Goal: Entertainment & Leisure: Consume media (video, audio)

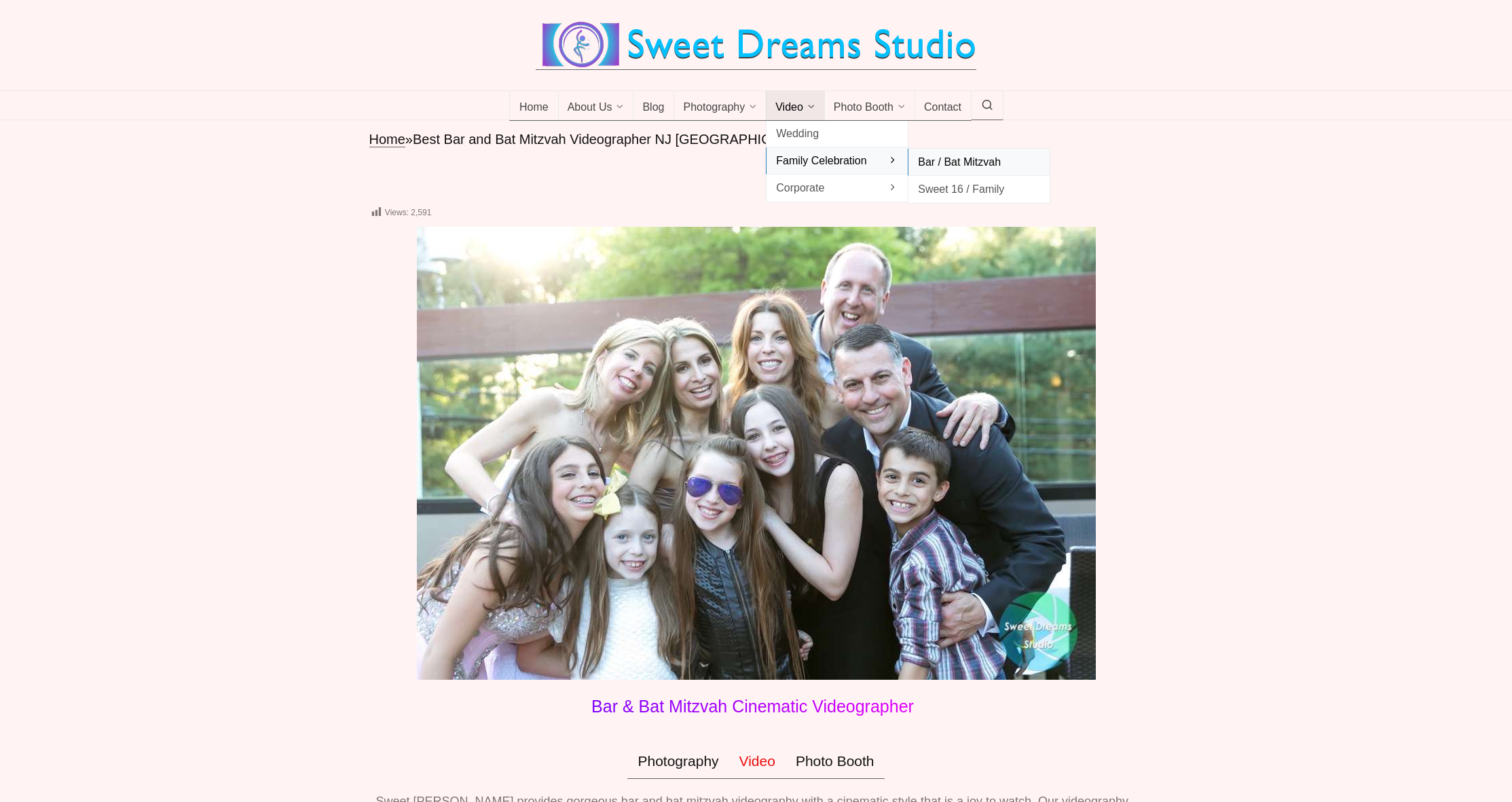
click at [959, 171] on span "Bar / Bat Mitzvah" at bounding box center [980, 162] width 122 height 19
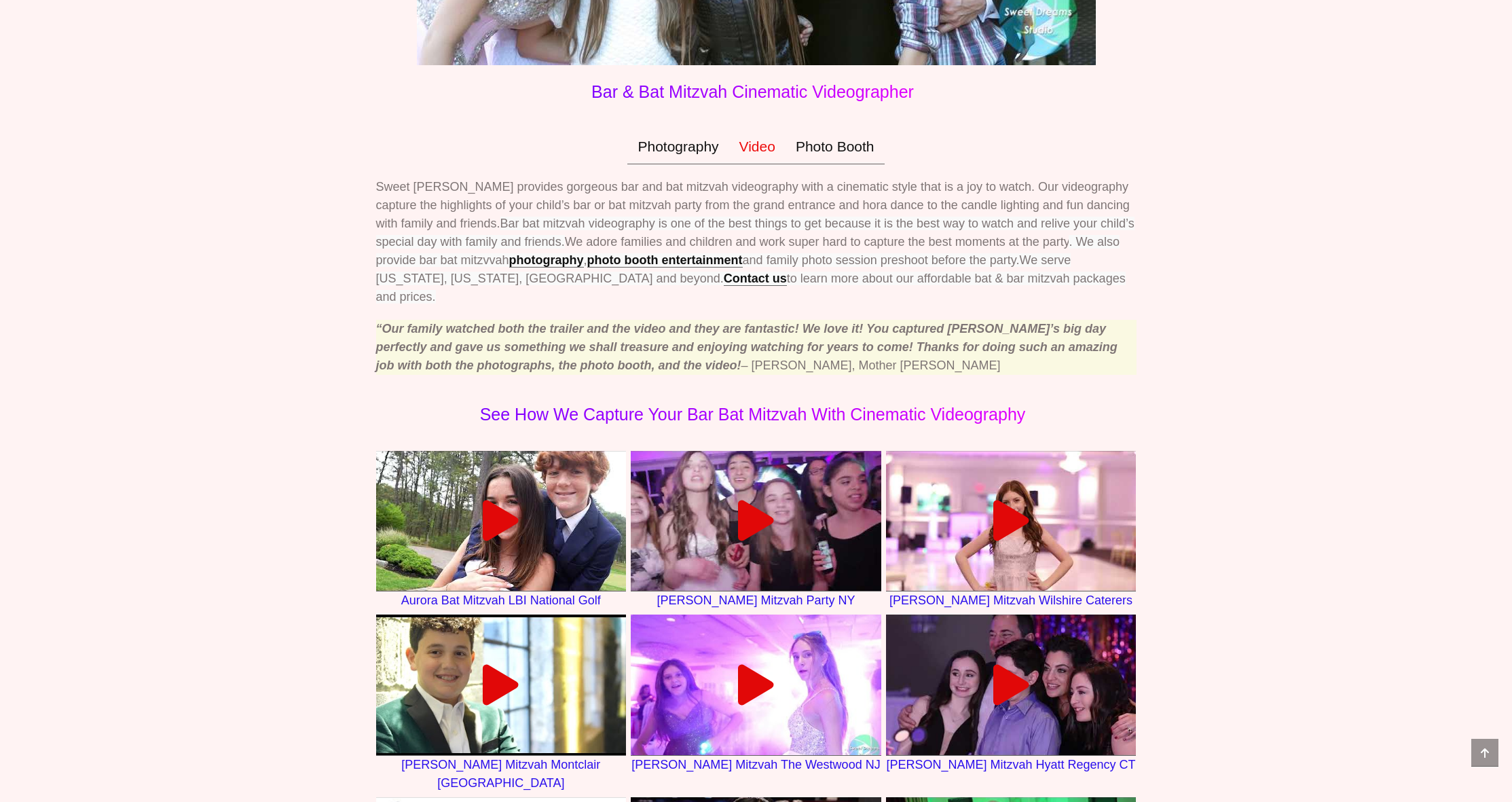
scroll to position [927, 0]
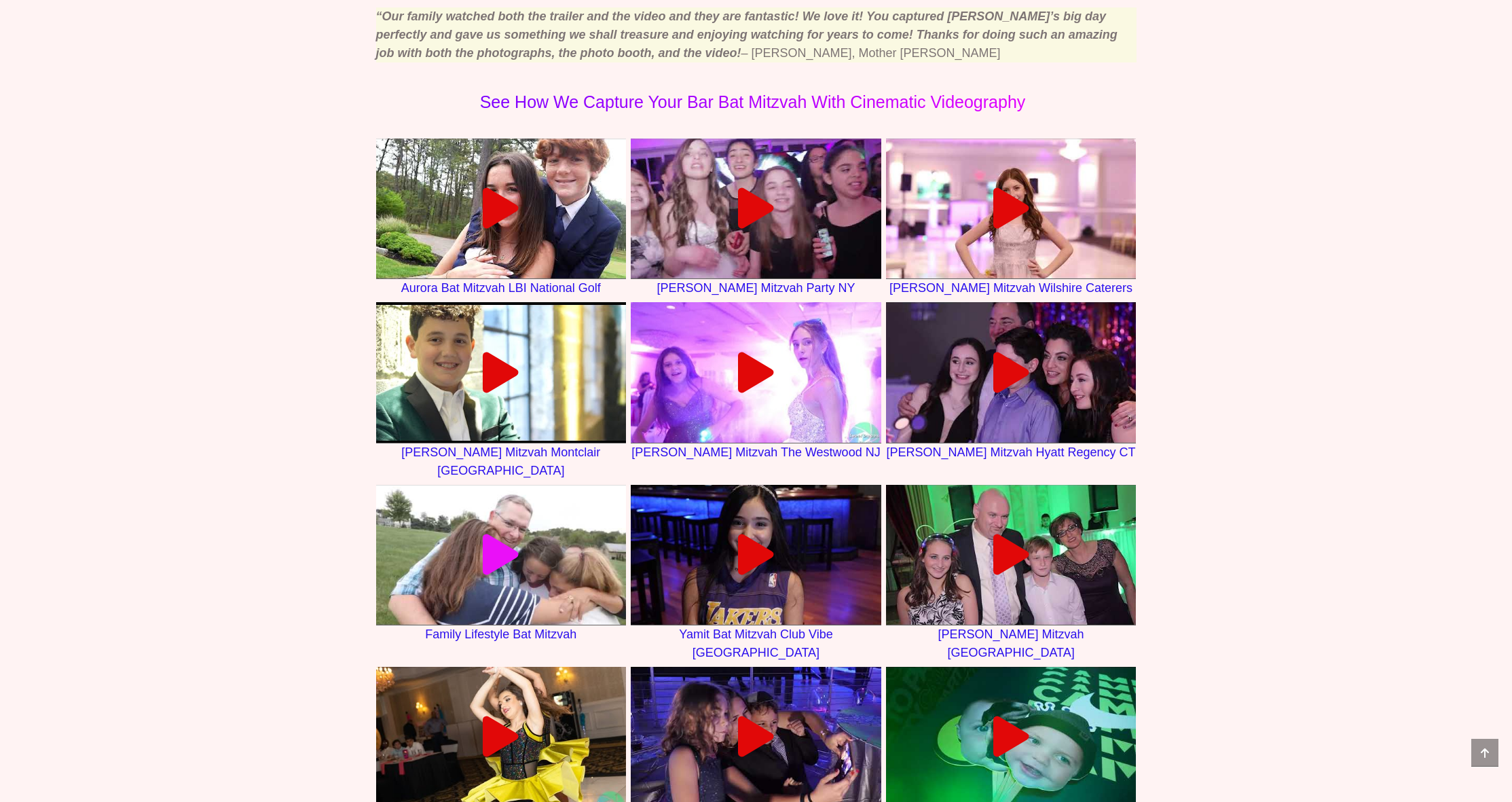
click at [510, 540] on icon at bounding box center [501, 554] width 41 height 41
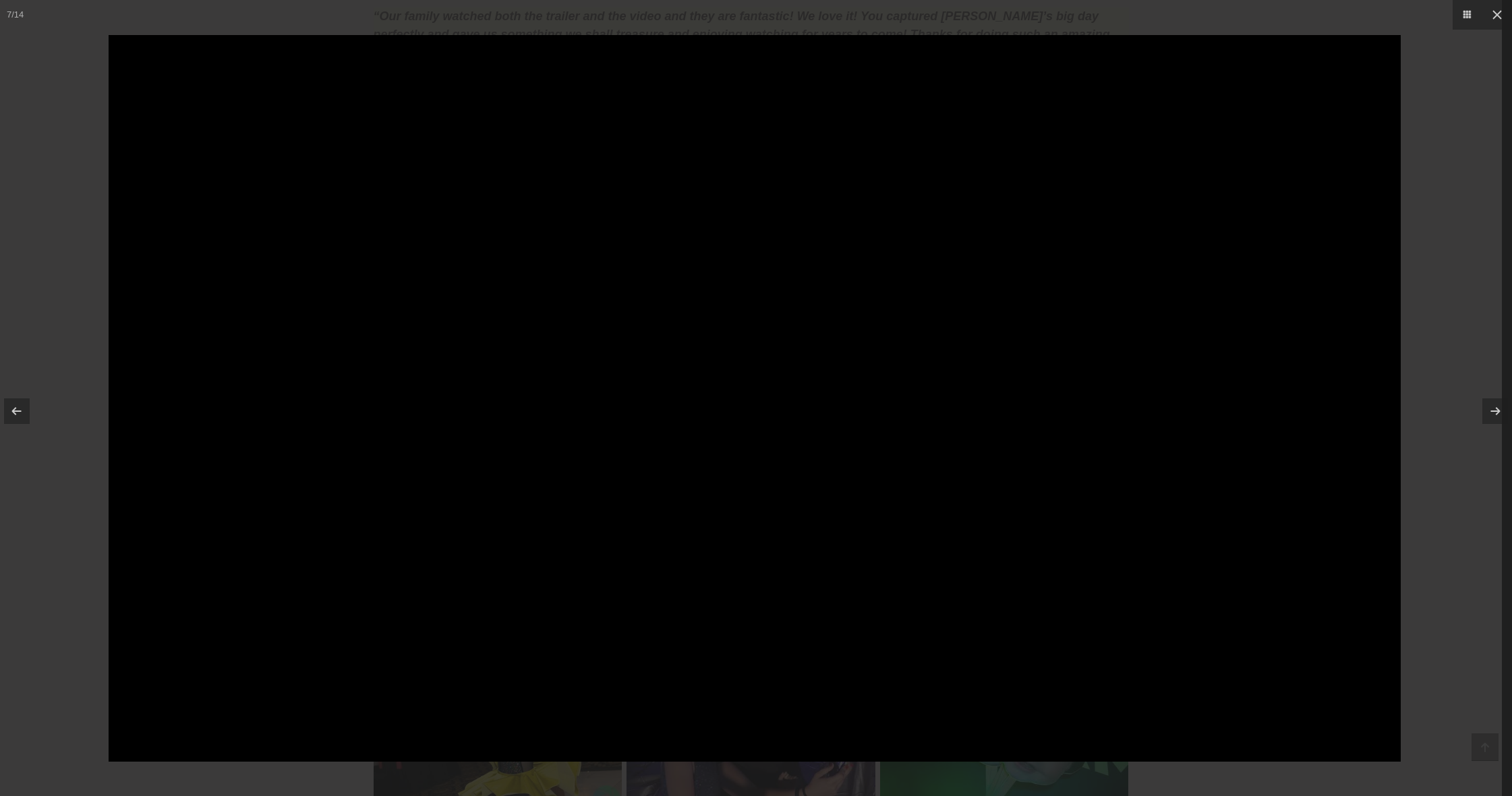
click at [91, 514] on div at bounding box center [756, 398] width 1512 height 796
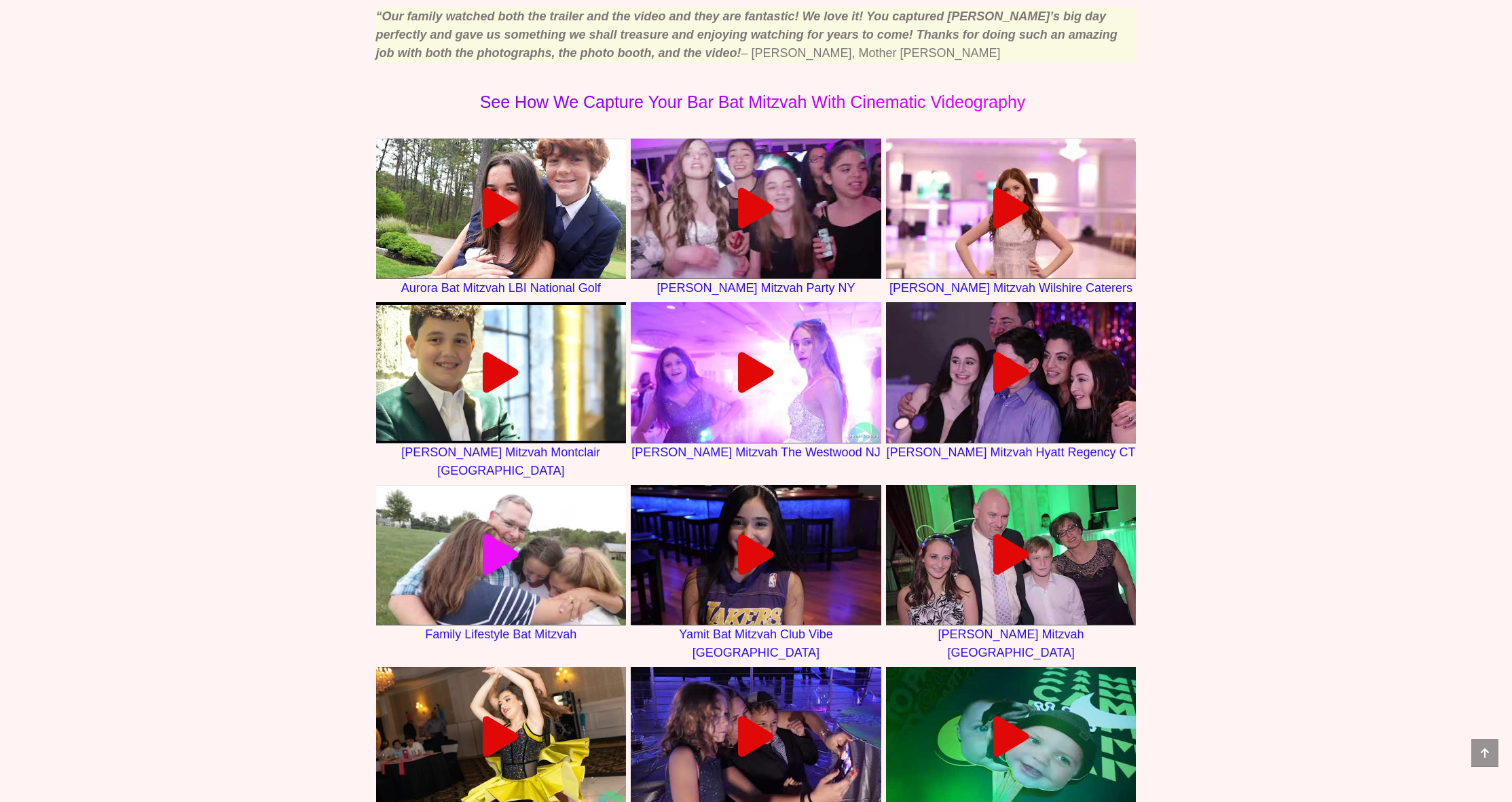
click at [498, 511] on link at bounding box center [502, 554] width 251 height 141
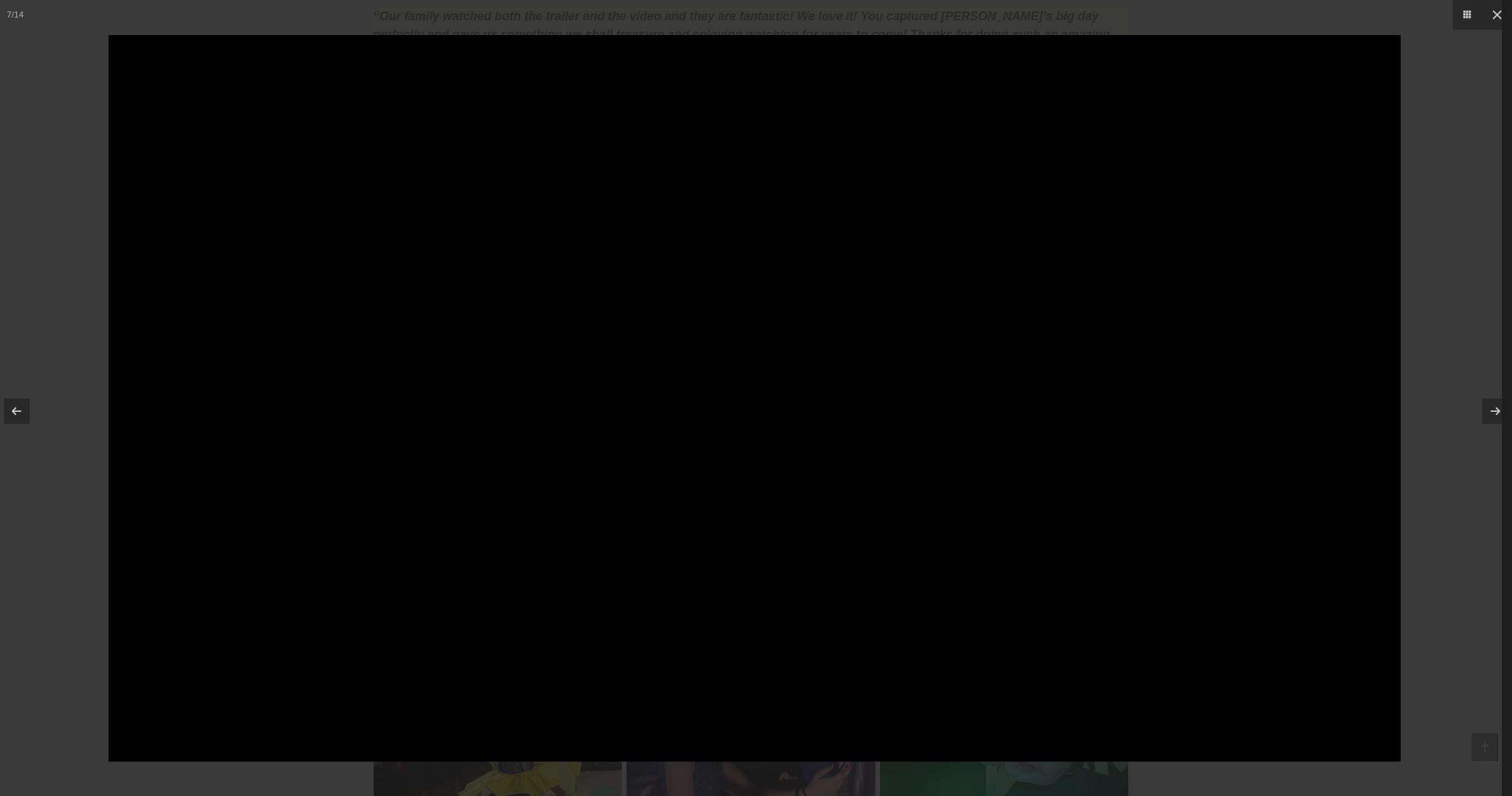
click at [59, 625] on div at bounding box center [756, 398] width 1512 height 796
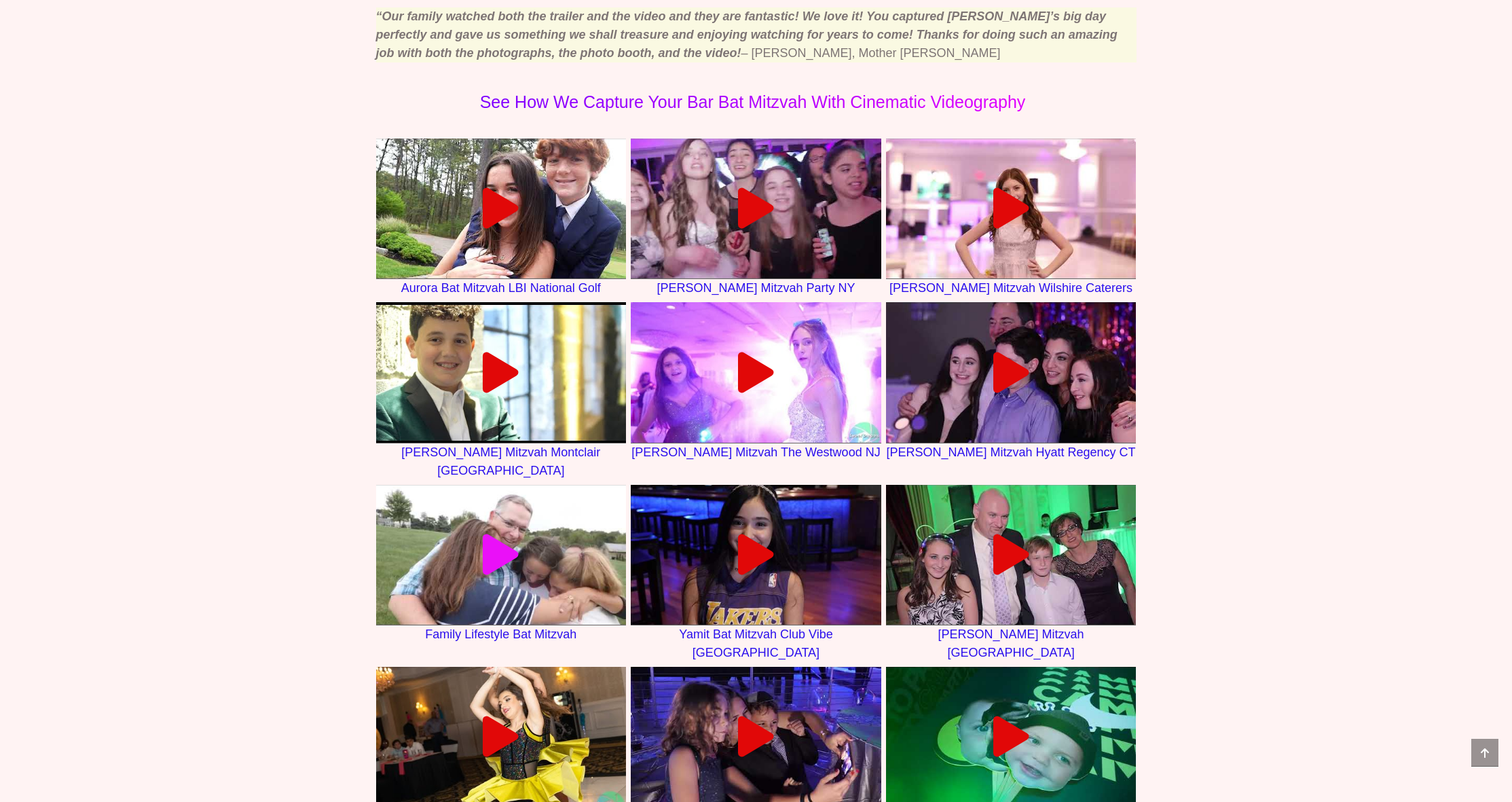
click at [506, 538] on icon at bounding box center [501, 554] width 41 height 41
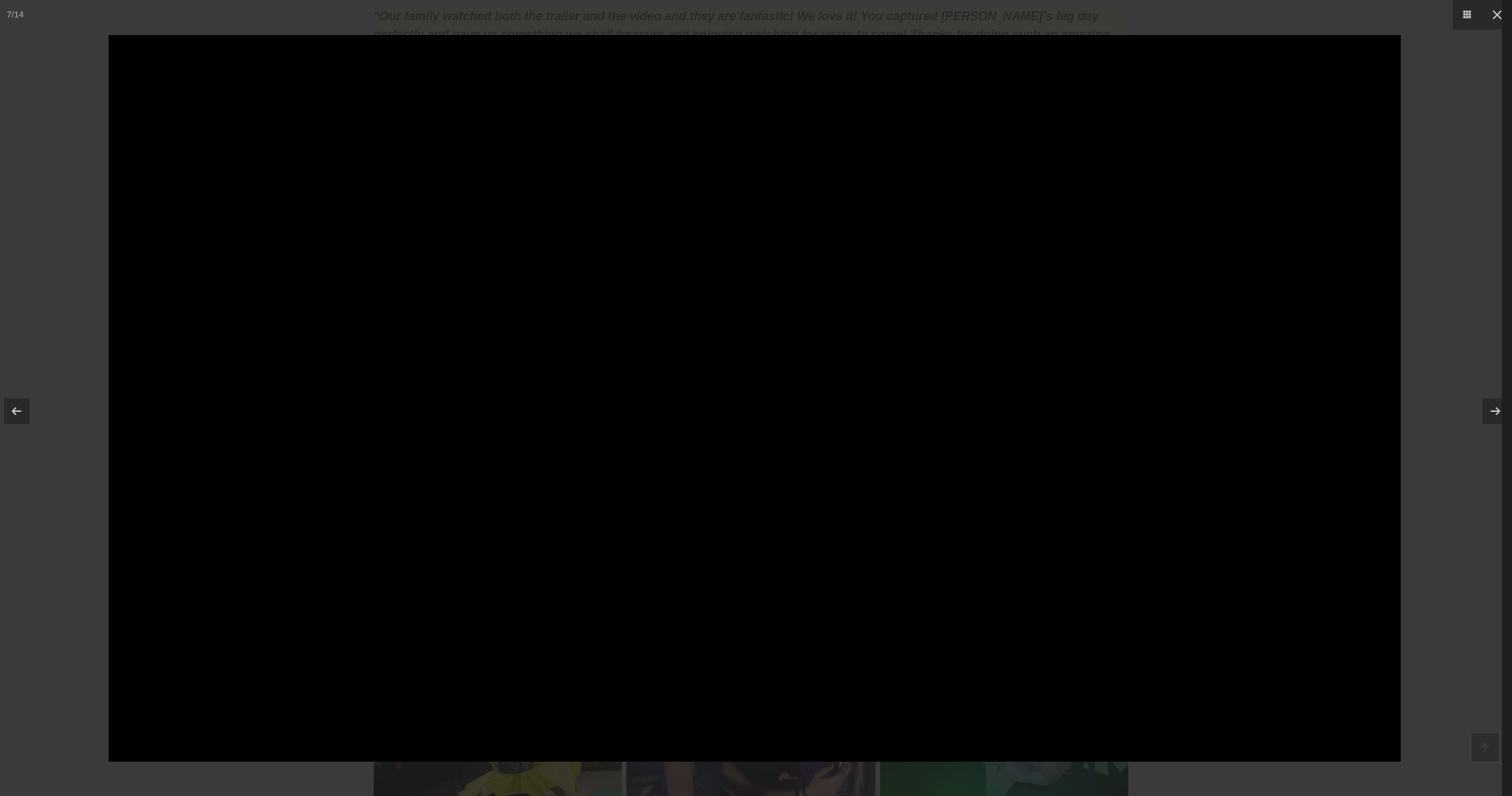
click at [101, 359] on div at bounding box center [756, 398] width 1512 height 796
